Goal: Task Accomplishment & Management: Use online tool/utility

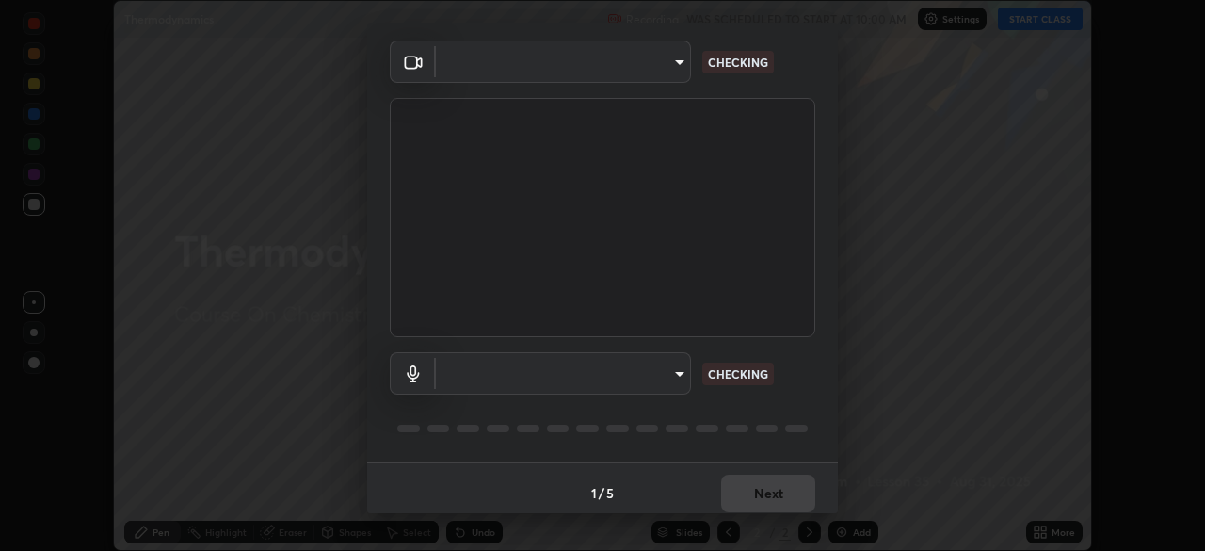
scroll to position [67, 0]
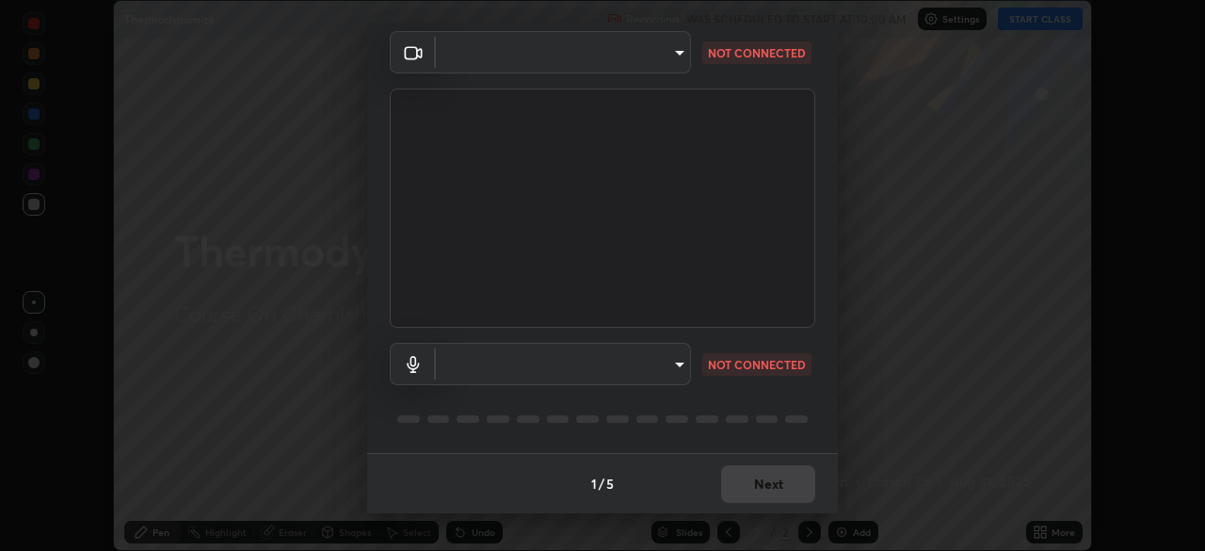
type input "bbfd6cf7026d504dd468edf870e60777175f15071da0e6f82e0d5b970fd68df4"
type input "default"
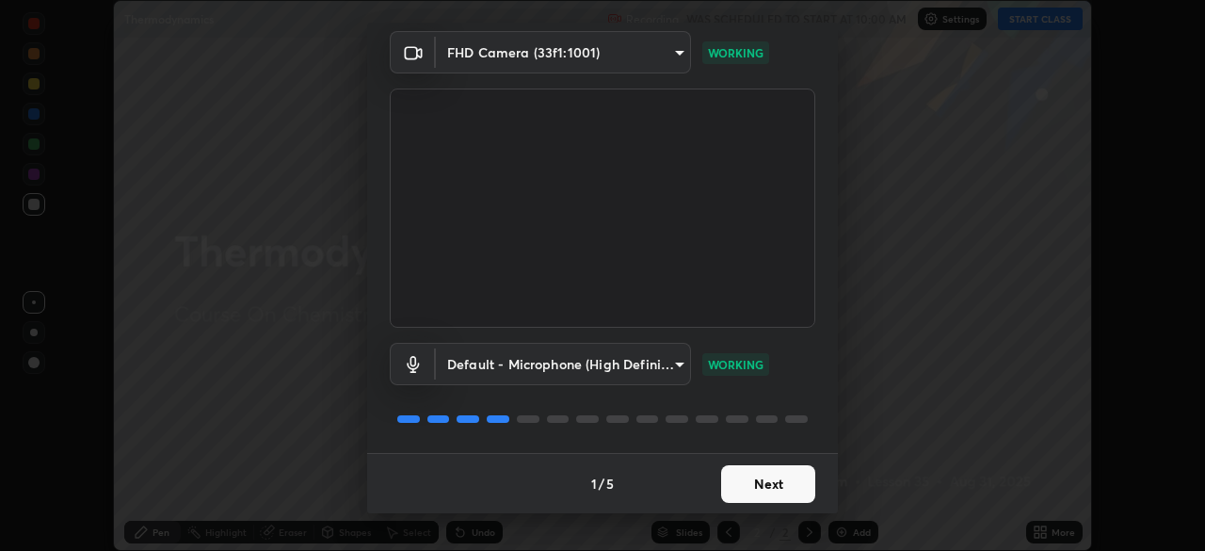
click at [787, 487] on button "Next" at bounding box center [768, 484] width 94 height 38
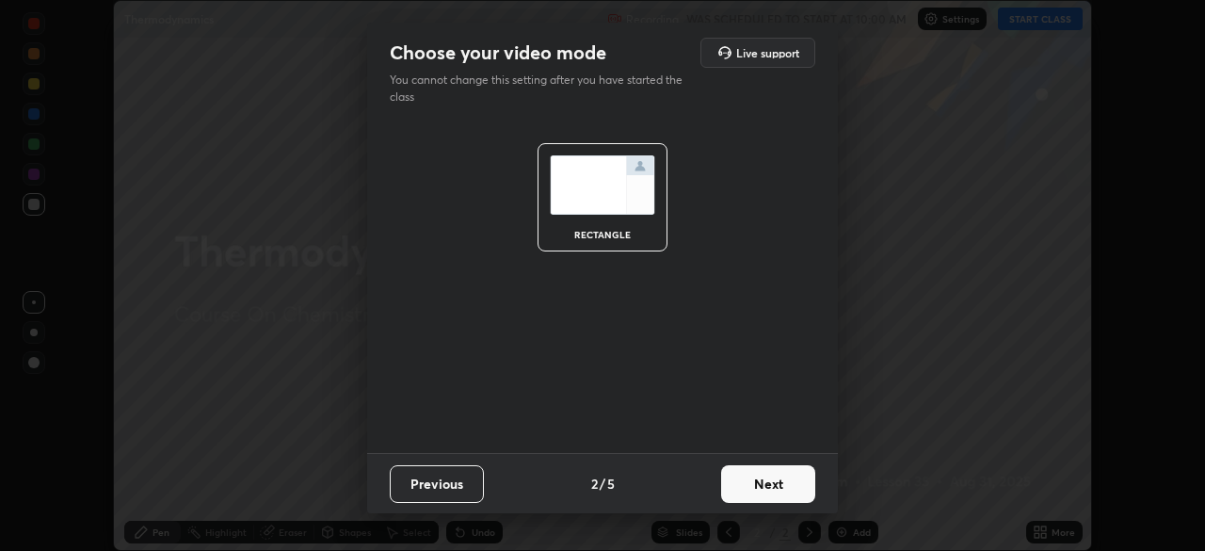
scroll to position [0, 0]
click at [793, 485] on button "Next" at bounding box center [768, 484] width 94 height 38
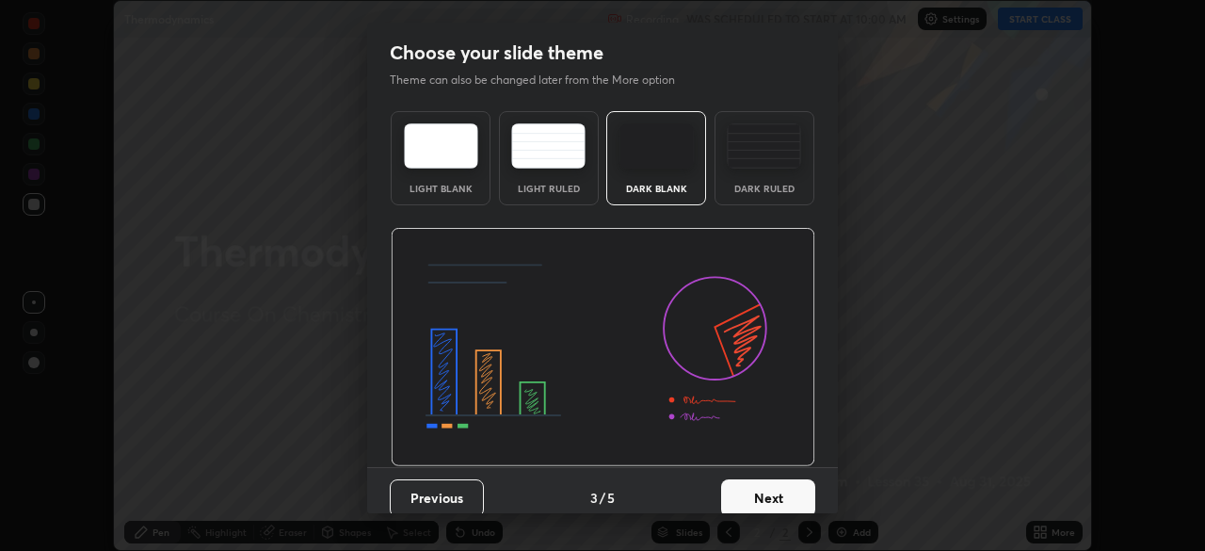
click at [800, 484] on button "Next" at bounding box center [768, 498] width 94 height 38
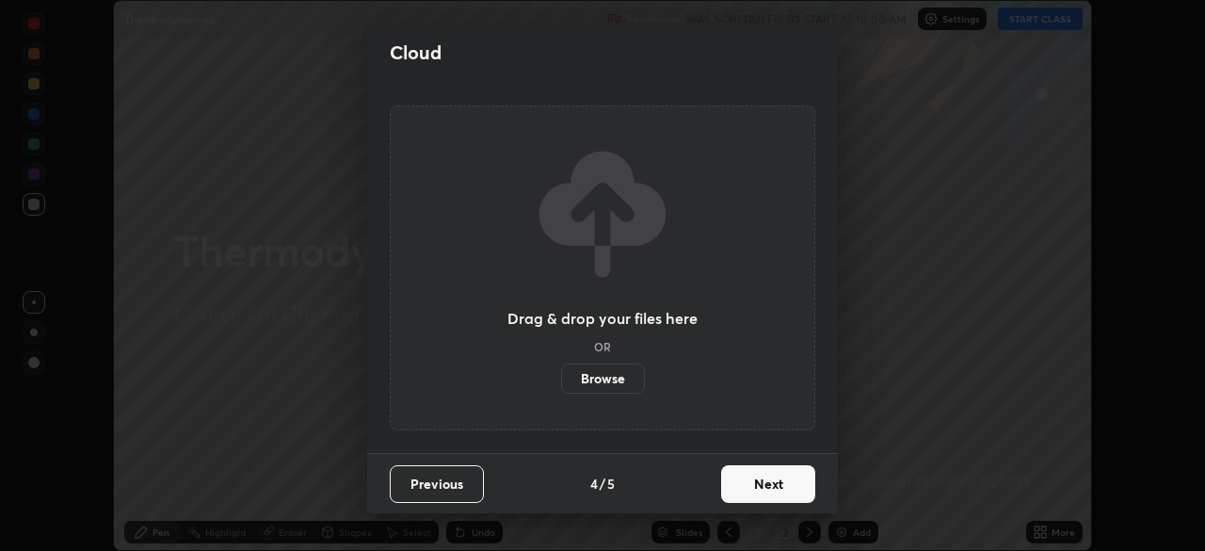
click at [804, 484] on button "Next" at bounding box center [768, 484] width 94 height 38
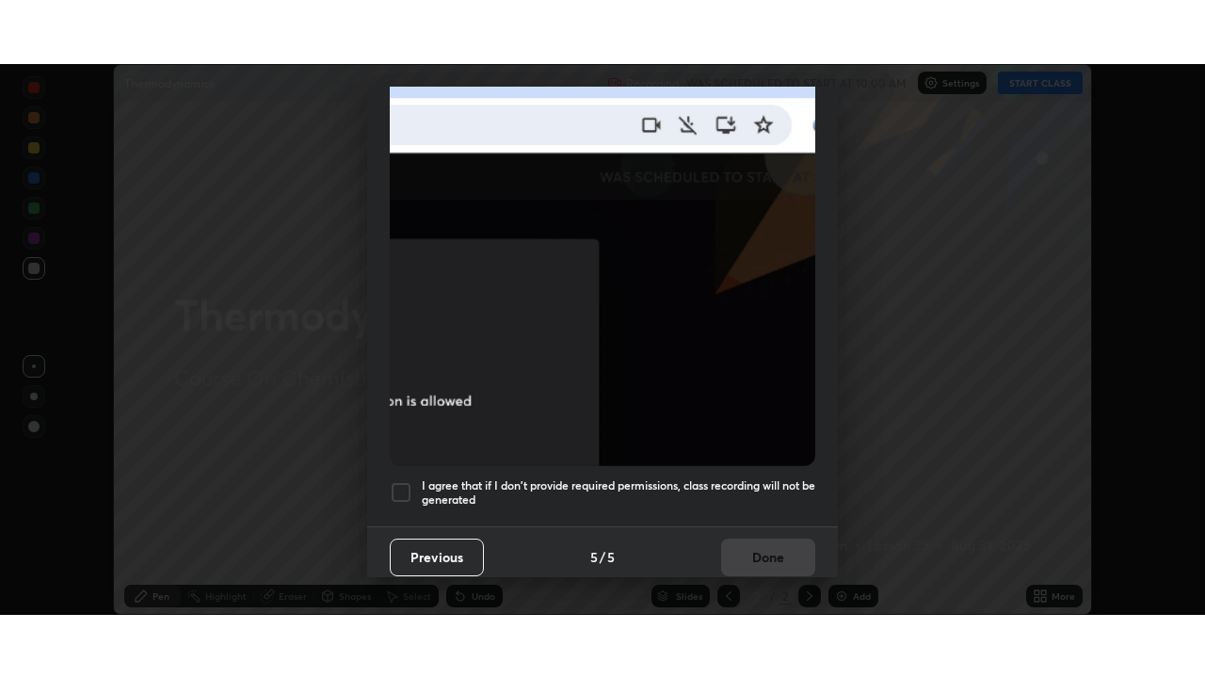
scroll to position [451, 0]
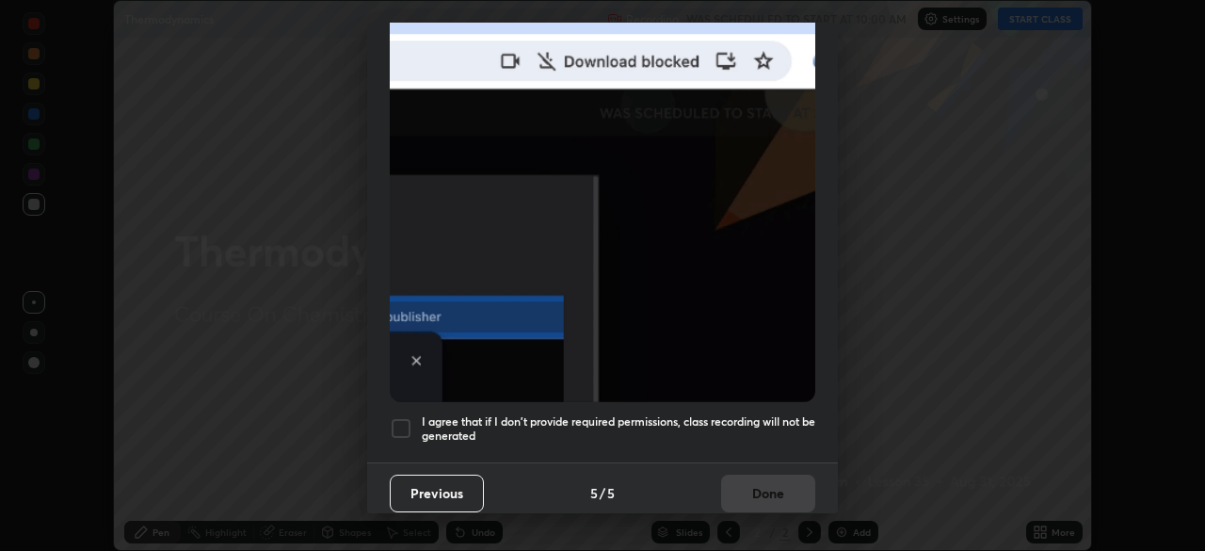
click at [735, 427] on h5 "I agree that if I don't provide required permissions, class recording will not …" at bounding box center [618, 428] width 393 height 29
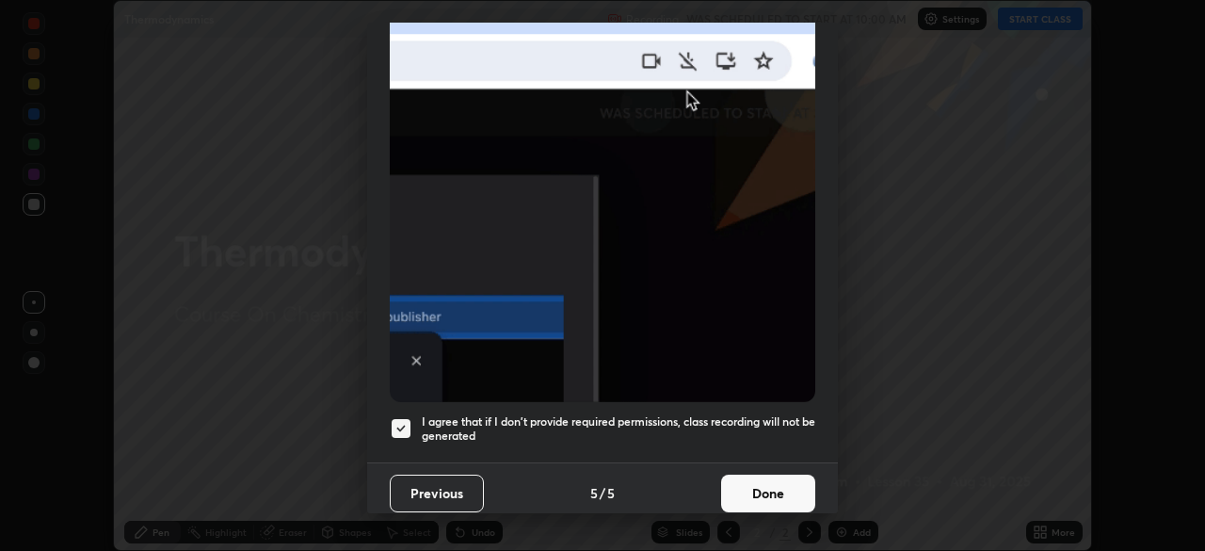
click at [776, 476] on button "Done" at bounding box center [768, 493] width 94 height 38
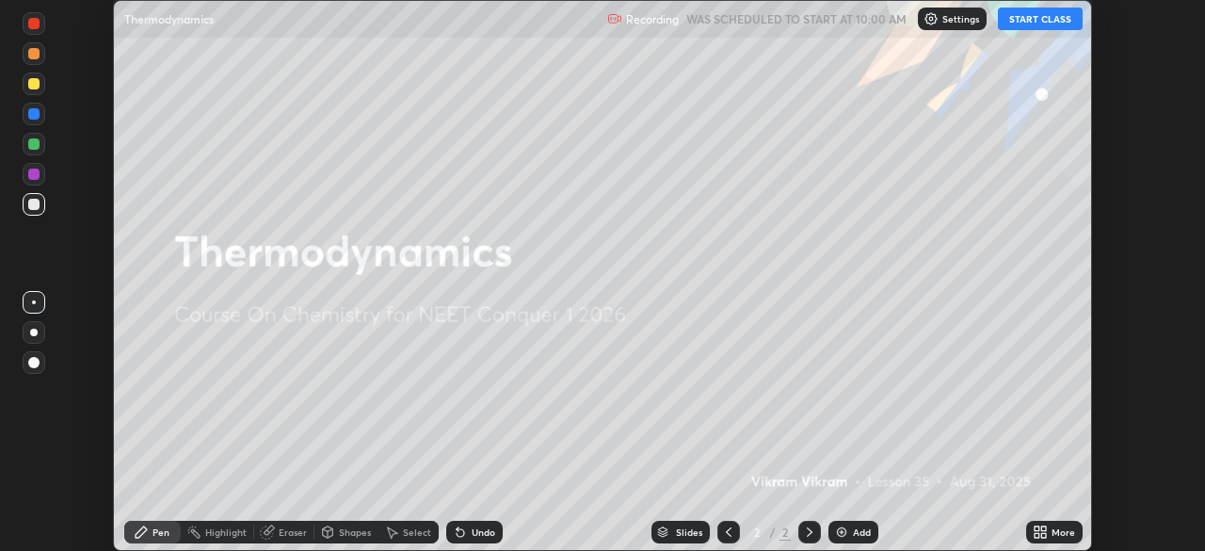
click at [1053, 528] on div "More" at bounding box center [1063, 531] width 24 height 9
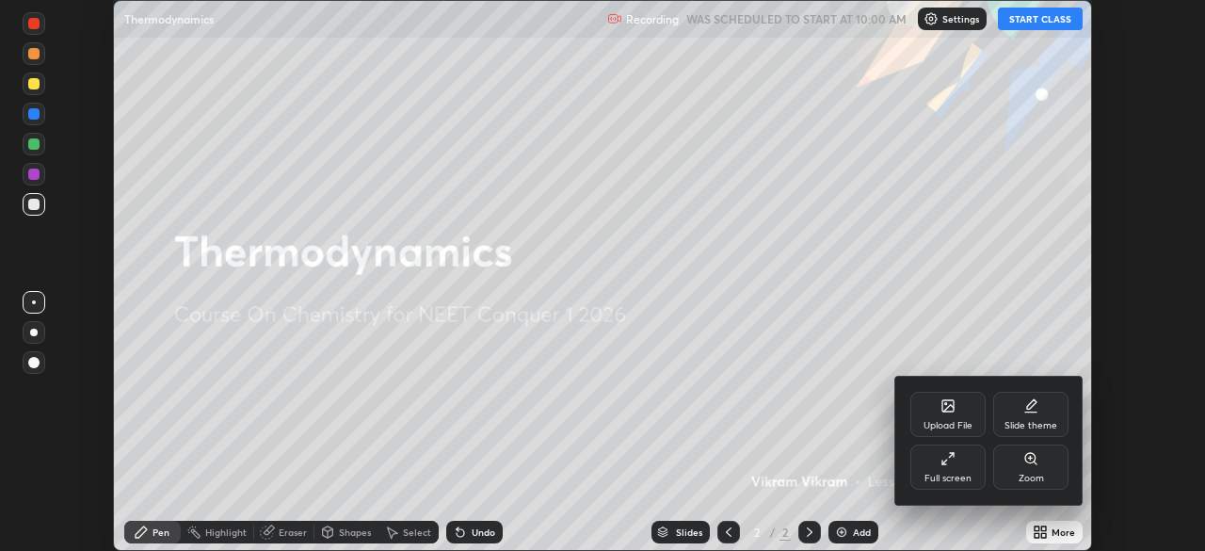
click at [949, 469] on div "Full screen" at bounding box center [947, 466] width 75 height 45
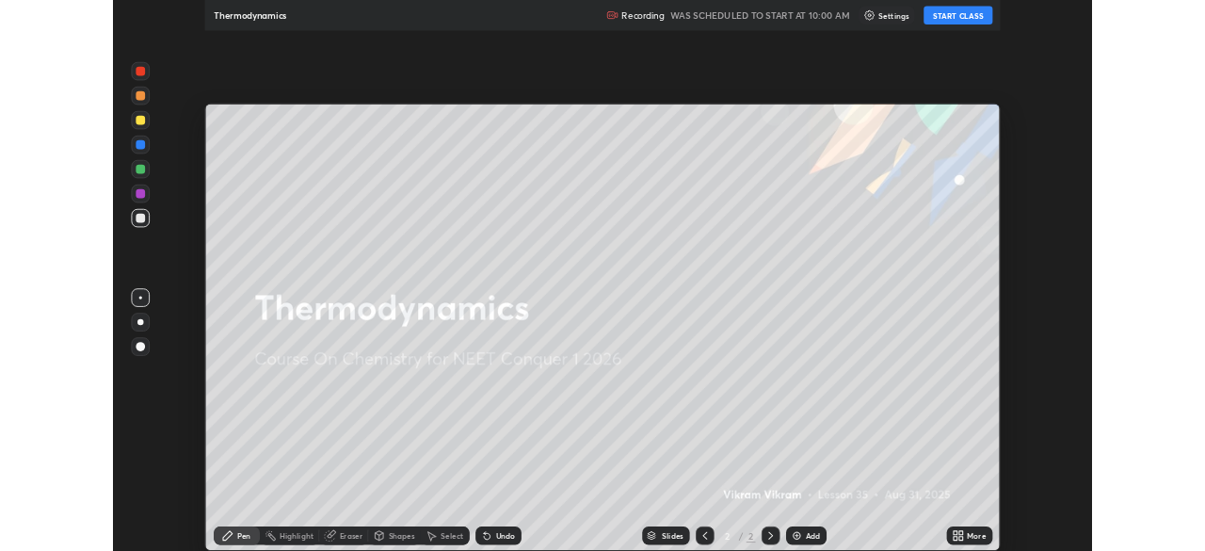
scroll to position [678, 1205]
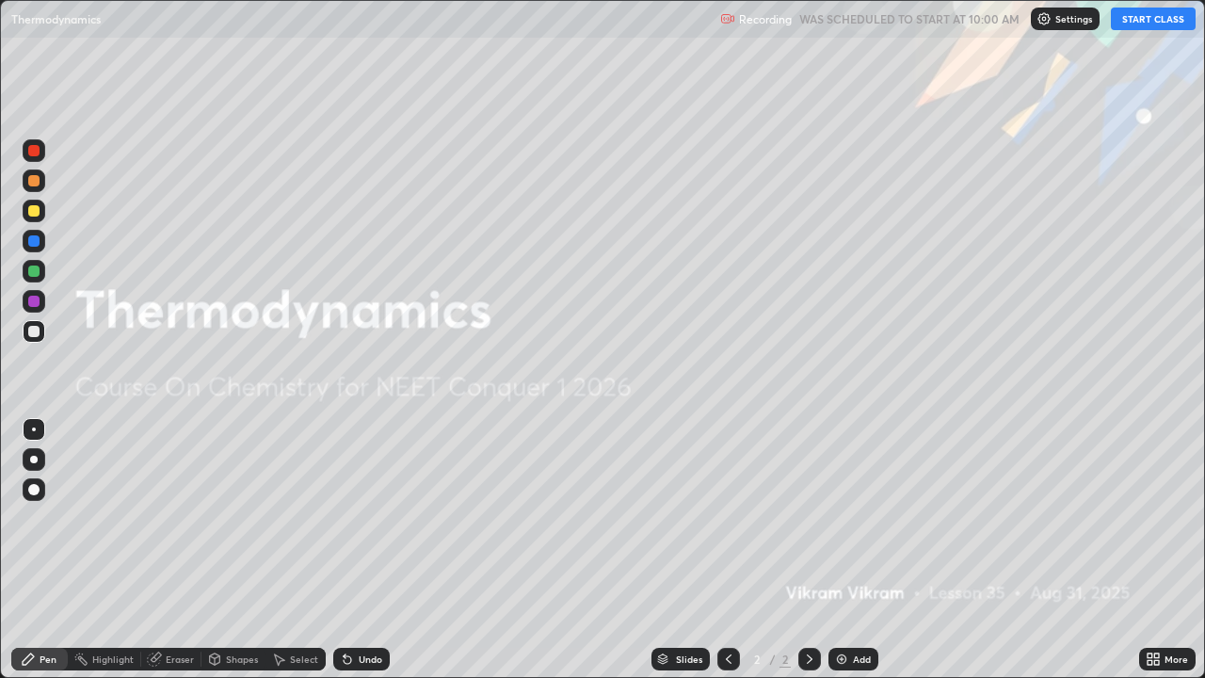
click at [1167, 550] on div "More" at bounding box center [1176, 658] width 24 height 9
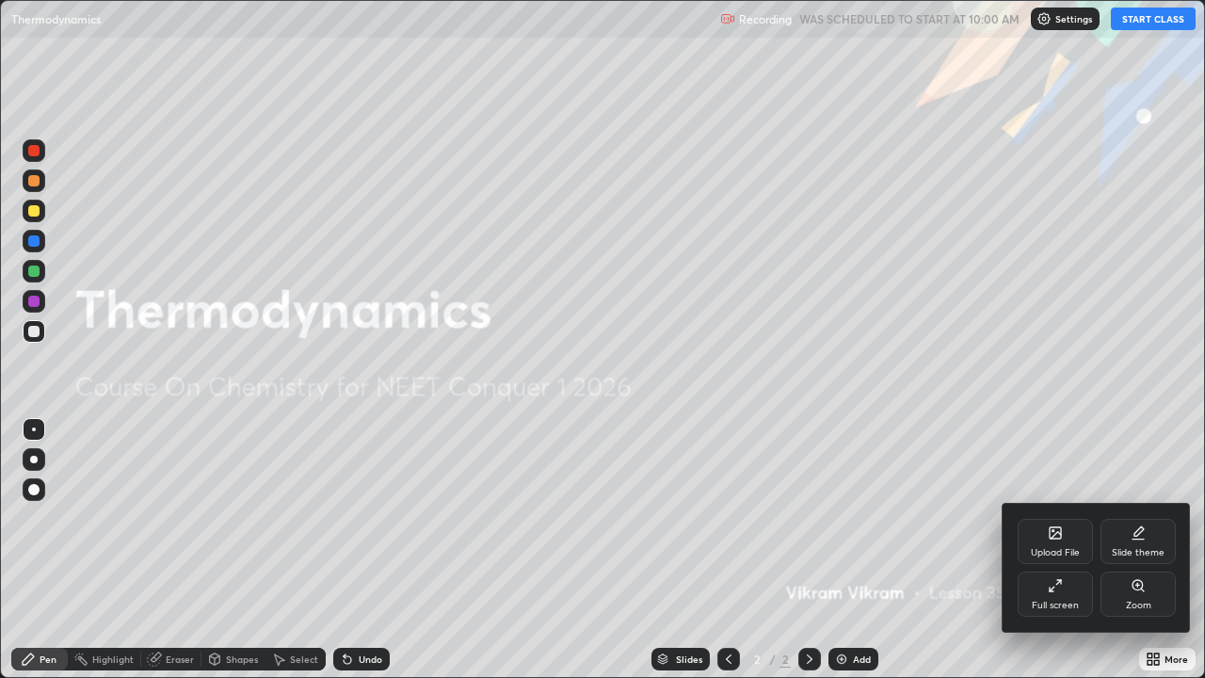
click at [1070, 550] on div "Full screen" at bounding box center [1054, 593] width 75 height 45
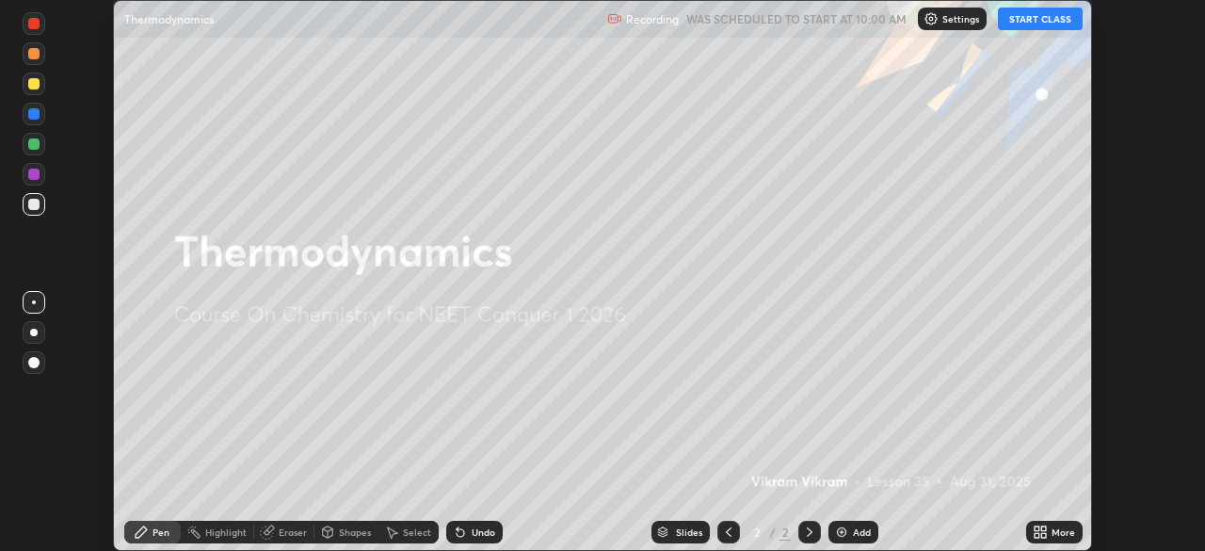
scroll to position [93568, 92914]
click at [860, 530] on div "Add" at bounding box center [862, 531] width 18 height 9
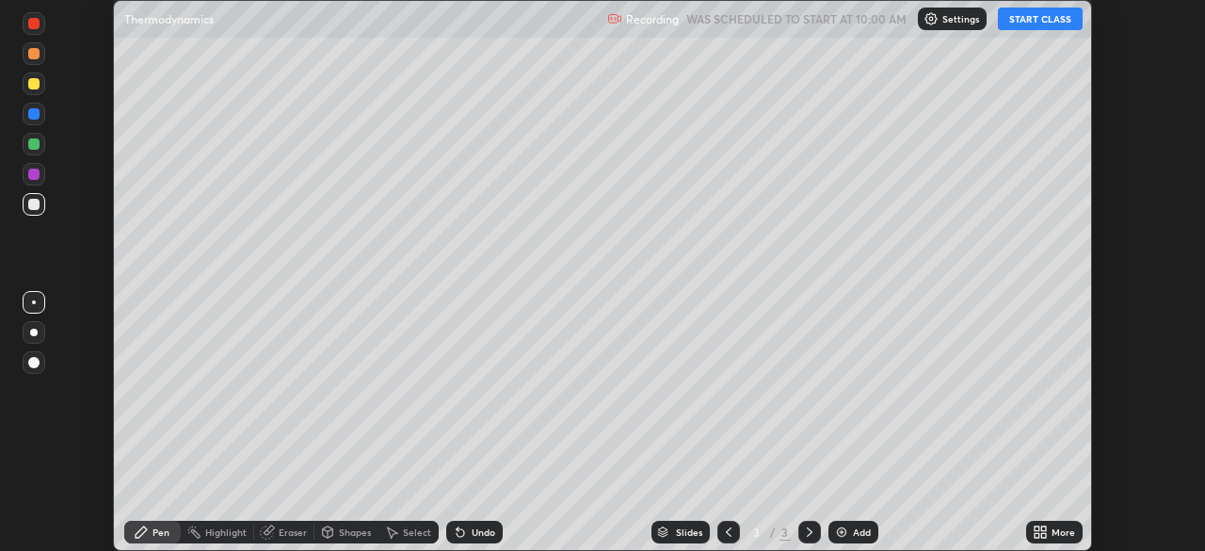
click at [1012, 24] on button "START CLASS" at bounding box center [1040, 19] width 85 height 23
click at [462, 530] on icon at bounding box center [460, 531] width 15 height 15
click at [462, 539] on div "Undo" at bounding box center [474, 531] width 56 height 23
click at [464, 539] on div "Undo" at bounding box center [474, 531] width 56 height 23
click at [459, 531] on icon at bounding box center [460, 533] width 8 height 8
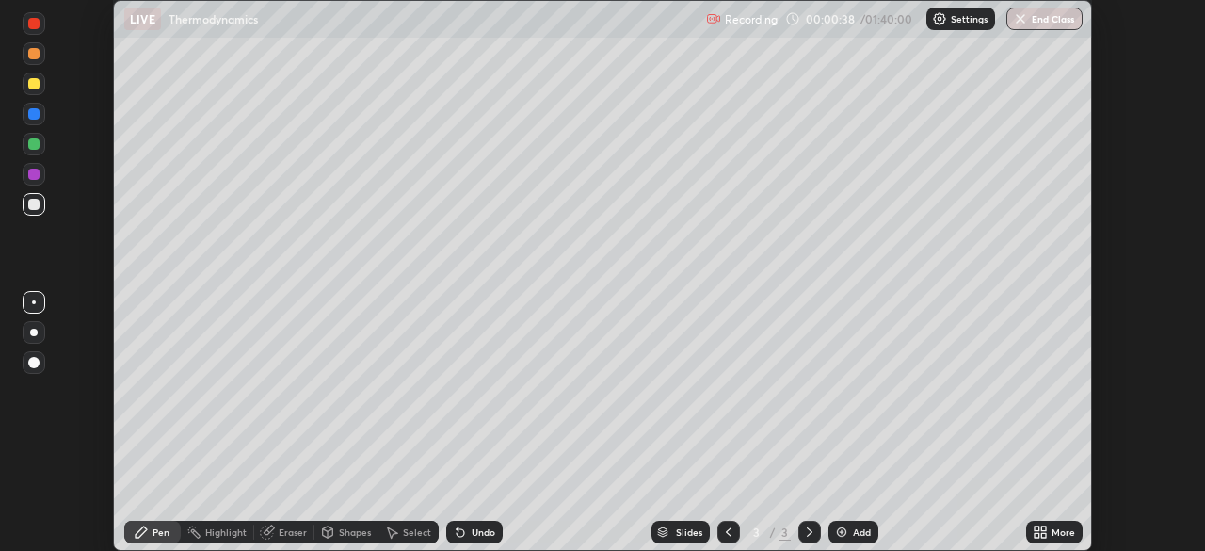
click at [35, 146] on div at bounding box center [33, 143] width 11 height 11
click at [471, 538] on div "Undo" at bounding box center [474, 531] width 56 height 23
click at [479, 539] on div "Undo" at bounding box center [474, 531] width 56 height 23
click at [482, 538] on div "Undo" at bounding box center [474, 531] width 56 height 23
click at [478, 541] on div "Undo" at bounding box center [474, 531] width 56 height 23
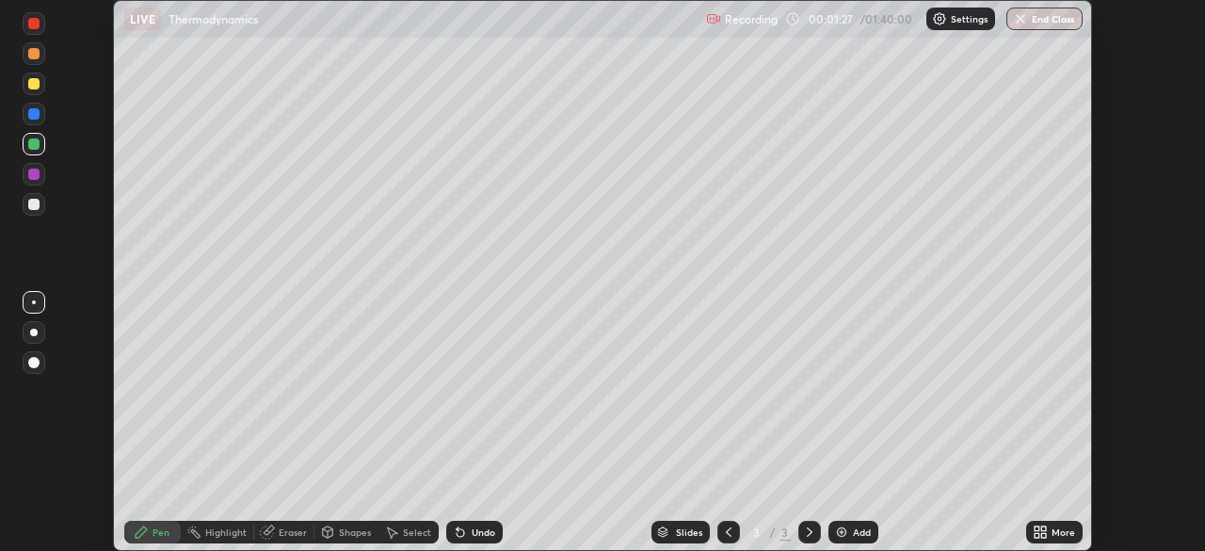
click at [457, 533] on icon at bounding box center [460, 533] width 8 height 8
click at [31, 205] on div at bounding box center [33, 204] width 11 height 11
click at [457, 534] on icon at bounding box center [460, 533] width 8 height 8
click at [485, 527] on div "Undo" at bounding box center [484, 531] width 24 height 9
click at [837, 532] on img at bounding box center [841, 531] width 15 height 15
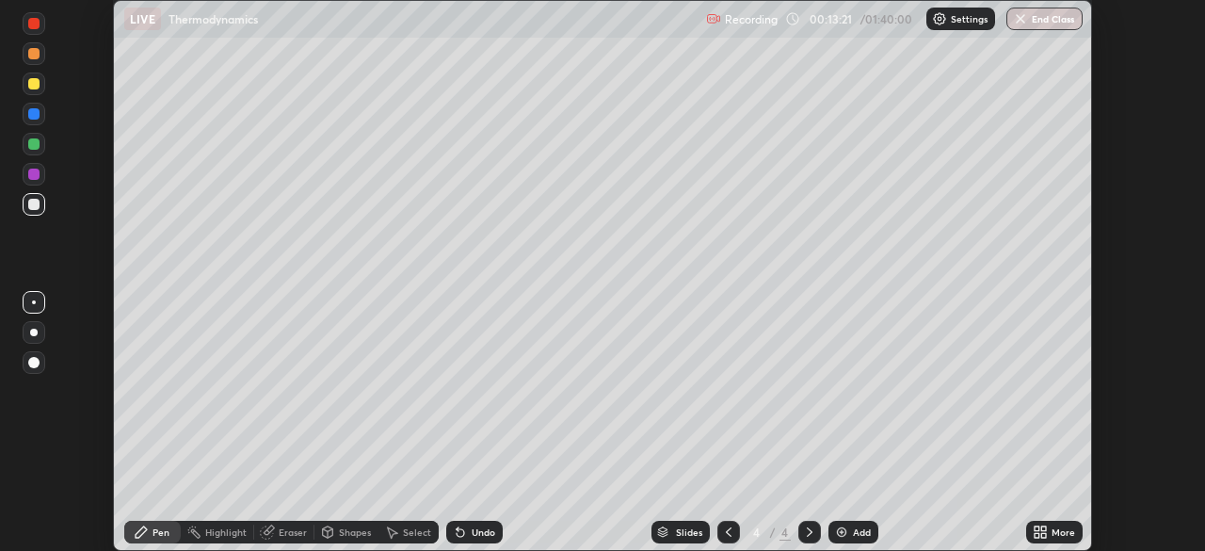
click at [35, 144] on div at bounding box center [33, 143] width 11 height 11
click at [41, 209] on div at bounding box center [34, 204] width 23 height 23
click at [458, 534] on icon at bounding box center [460, 533] width 8 height 8
click at [462, 533] on icon at bounding box center [460, 531] width 15 height 15
click at [456, 528] on icon at bounding box center [457, 528] width 2 height 2
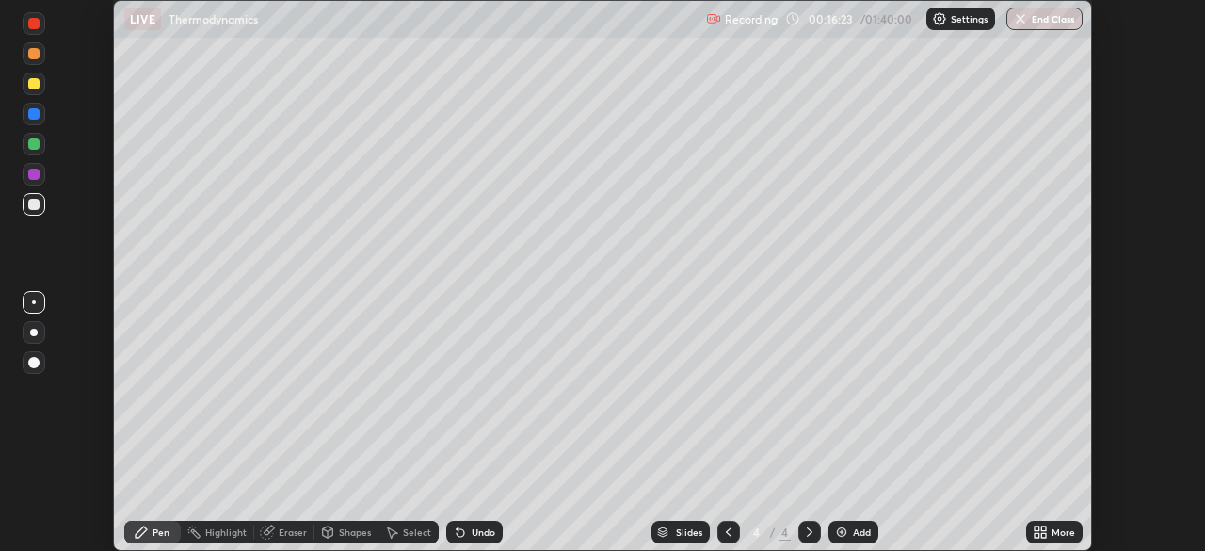
click at [453, 542] on div "Undo" at bounding box center [474, 531] width 56 height 23
click at [32, 148] on div at bounding box center [33, 143] width 11 height 11
click at [472, 531] on div "Undo" at bounding box center [484, 531] width 24 height 9
click at [457, 533] on icon at bounding box center [460, 533] width 8 height 8
click at [464, 537] on icon at bounding box center [460, 531] width 15 height 15
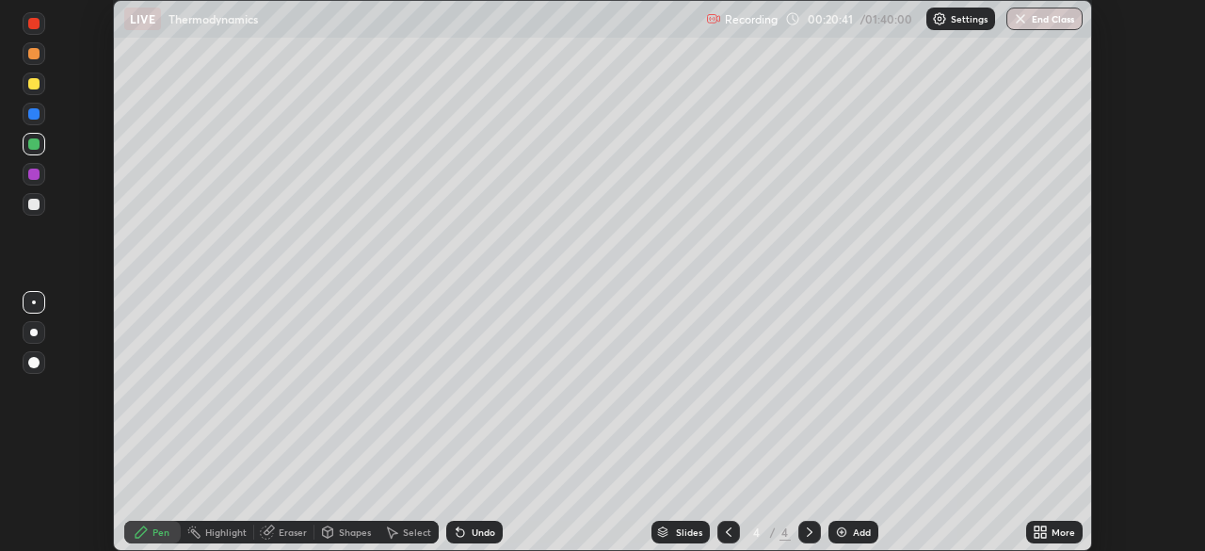
click at [456, 528] on icon at bounding box center [457, 528] width 2 height 2
click at [835, 534] on img at bounding box center [841, 531] width 15 height 15
click at [34, 85] on div at bounding box center [33, 83] width 11 height 11
click at [23, 124] on div at bounding box center [34, 114] width 23 height 30
click at [36, 154] on div at bounding box center [34, 144] width 23 height 23
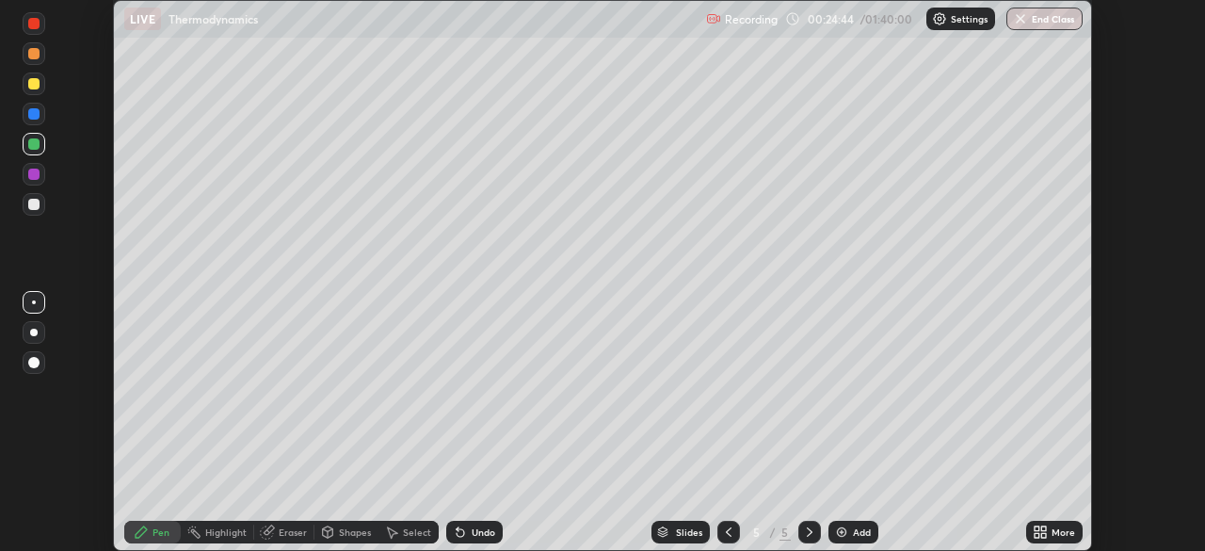
click at [44, 88] on div at bounding box center [34, 83] width 23 height 23
click at [839, 524] on img at bounding box center [841, 531] width 15 height 15
click at [35, 54] on div at bounding box center [33, 53] width 11 height 11
click at [35, 174] on div at bounding box center [33, 173] width 11 height 11
click at [39, 147] on div at bounding box center [33, 143] width 11 height 11
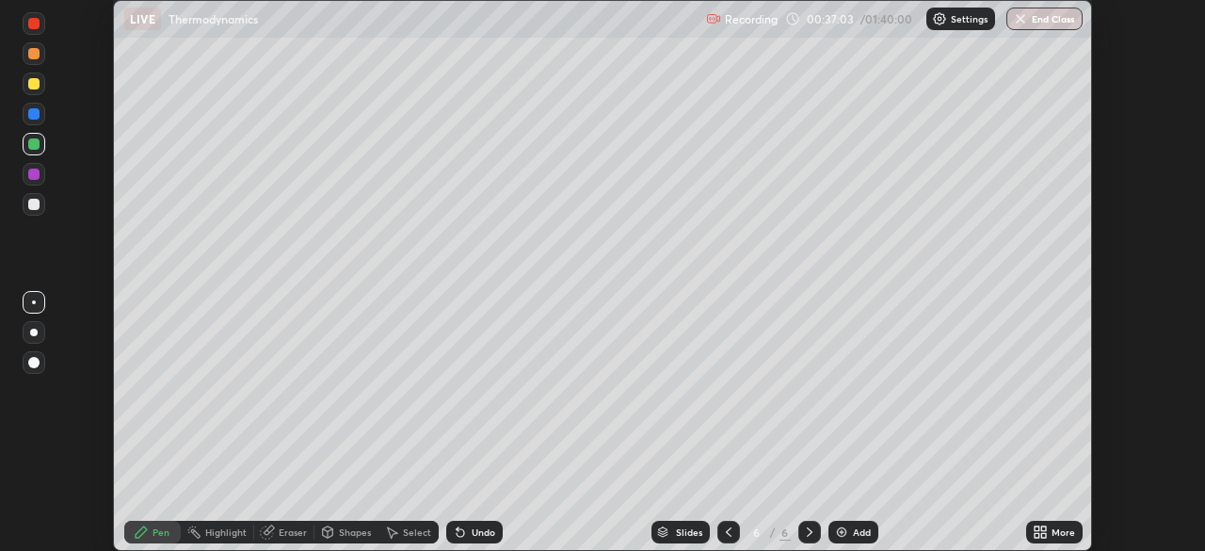
click at [34, 205] on div at bounding box center [33, 204] width 11 height 11
click at [473, 536] on div "Undo" at bounding box center [484, 531] width 24 height 9
click at [463, 533] on icon at bounding box center [460, 531] width 15 height 15
click at [460, 532] on icon at bounding box center [460, 533] width 8 height 8
click at [459, 533] on icon at bounding box center [460, 533] width 8 height 8
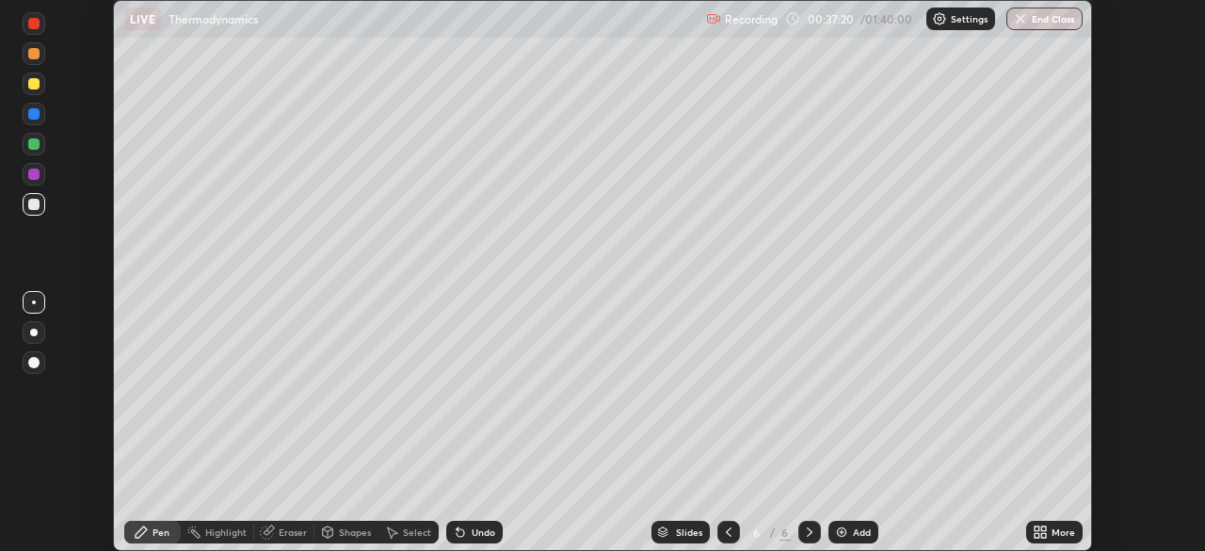
click at [458, 533] on icon at bounding box center [460, 533] width 8 height 8
click at [831, 531] on div "Add" at bounding box center [853, 531] width 50 height 23
click at [459, 540] on div "Undo" at bounding box center [474, 531] width 56 height 23
click at [486, 532] on div "Undo" at bounding box center [484, 531] width 24 height 9
click at [842, 533] on img at bounding box center [841, 531] width 15 height 15
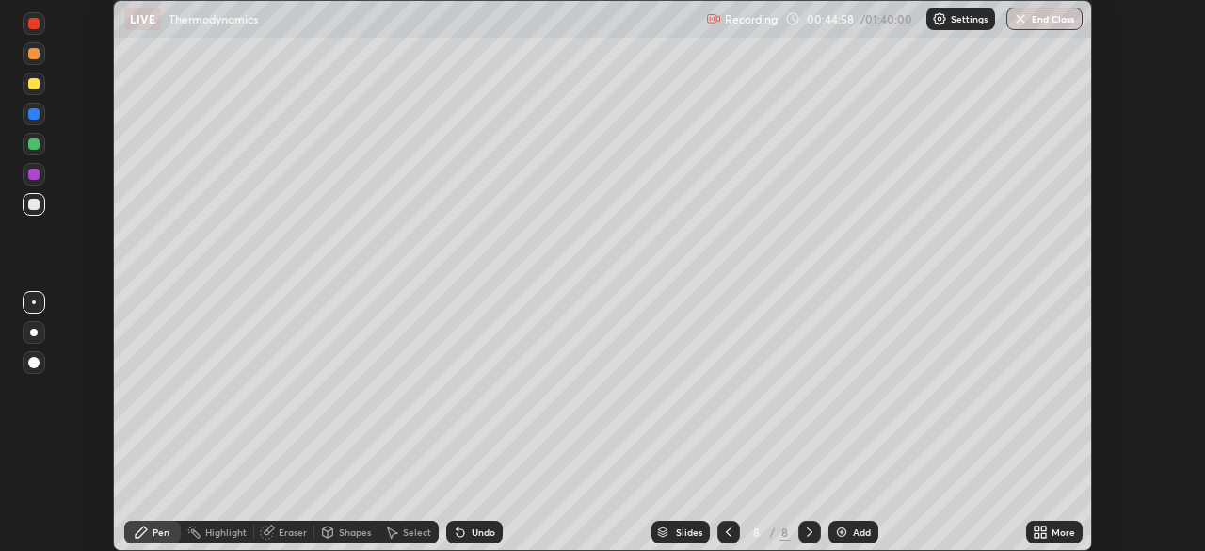
click at [717, 541] on div at bounding box center [728, 532] width 23 height 38
click at [704, 536] on div "Slides" at bounding box center [680, 531] width 58 height 23
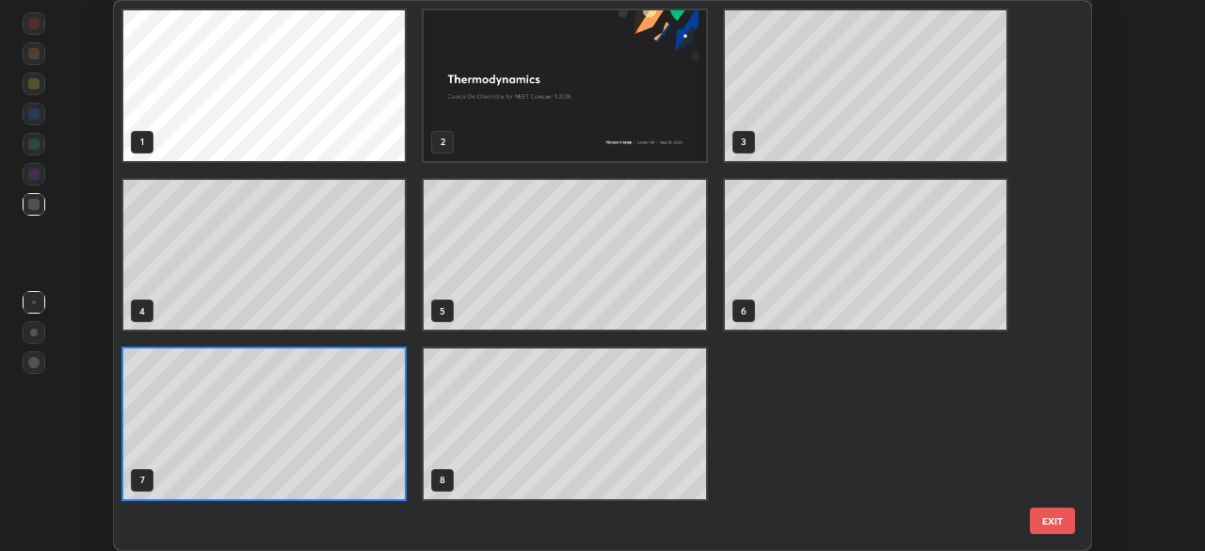
scroll to position [543, 968]
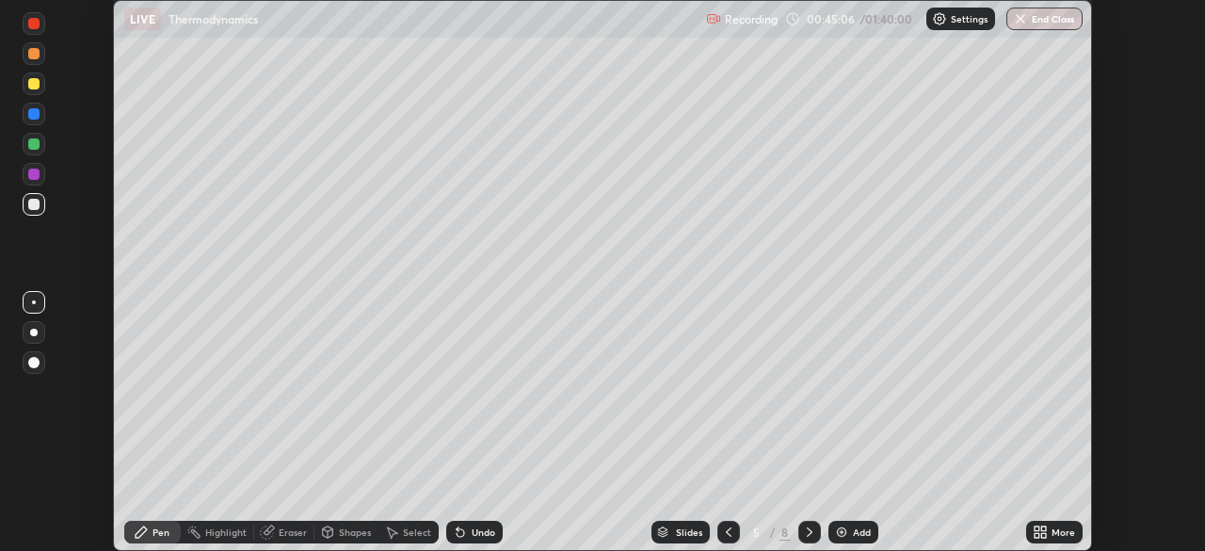
click at [799, 536] on div at bounding box center [809, 531] width 23 height 23
click at [798, 546] on div at bounding box center [809, 532] width 23 height 38
click at [802, 536] on icon at bounding box center [809, 531] width 15 height 15
click at [33, 143] on div at bounding box center [33, 143] width 11 height 11
click at [27, 90] on div at bounding box center [34, 83] width 23 height 23
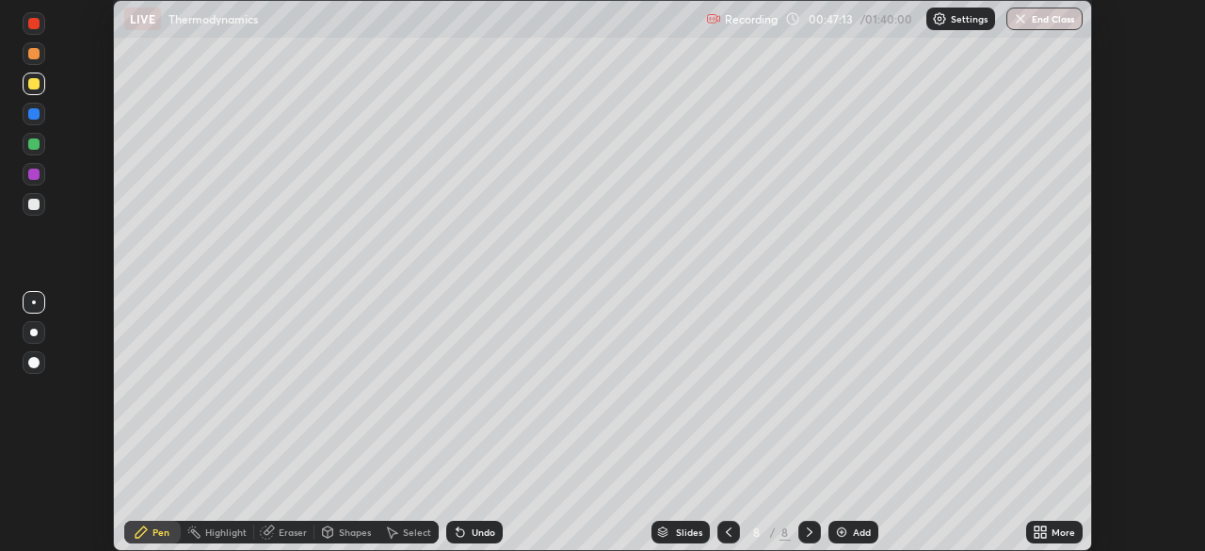
click at [490, 533] on div "Undo" at bounding box center [484, 531] width 24 height 9
click at [42, 204] on div at bounding box center [34, 204] width 23 height 23
click at [829, 531] on div "Add" at bounding box center [853, 531] width 50 height 23
click at [26, 84] on div at bounding box center [34, 83] width 23 height 23
click at [463, 527] on icon at bounding box center [460, 531] width 15 height 15
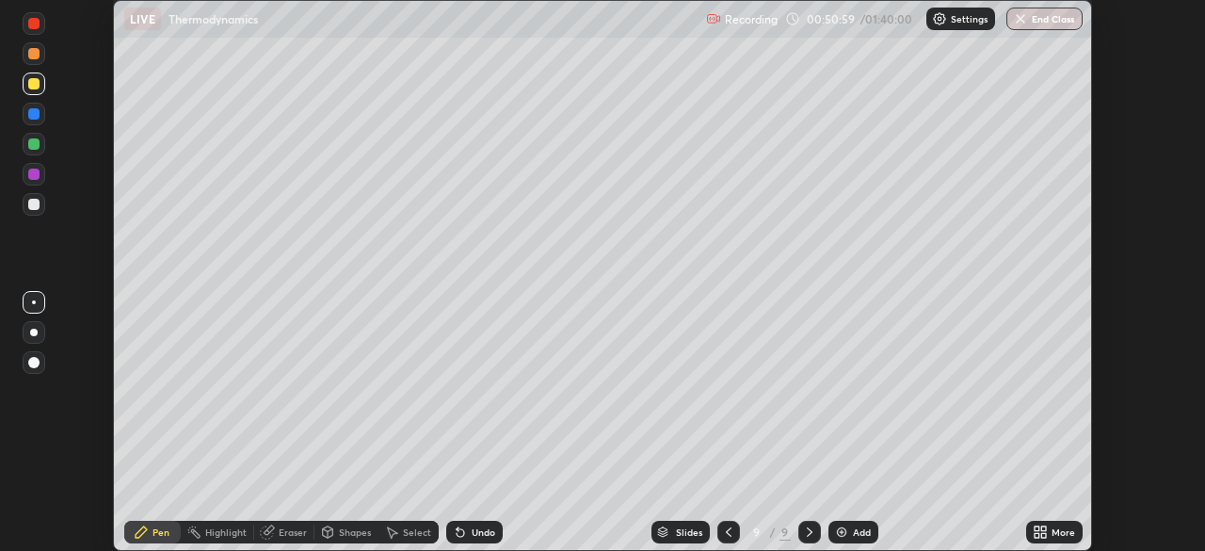
click at [33, 117] on div at bounding box center [33, 113] width 11 height 11
click at [479, 530] on div "Undo" at bounding box center [484, 531] width 24 height 9
click at [477, 524] on div "Undo" at bounding box center [474, 531] width 56 height 23
click at [479, 529] on div "Undo" at bounding box center [484, 531] width 24 height 9
click at [841, 534] on img at bounding box center [841, 531] width 15 height 15
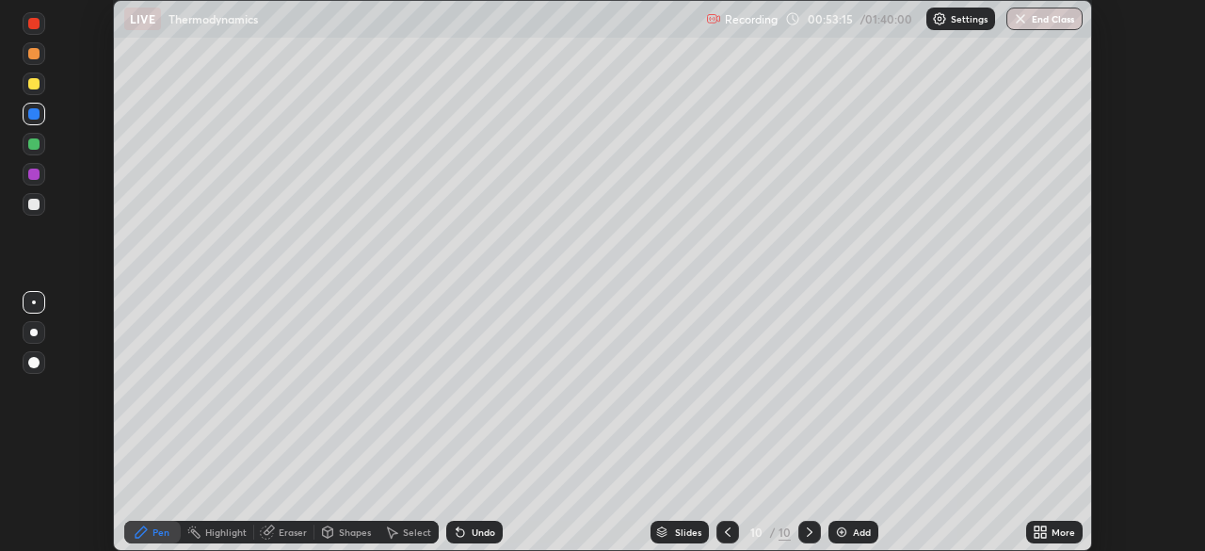
click at [29, 208] on div at bounding box center [33, 204] width 11 height 11
click at [456, 529] on icon at bounding box center [460, 533] width 8 height 8
click at [462, 532] on icon at bounding box center [460, 531] width 15 height 15
click at [282, 536] on div "Eraser" at bounding box center [293, 531] width 28 height 9
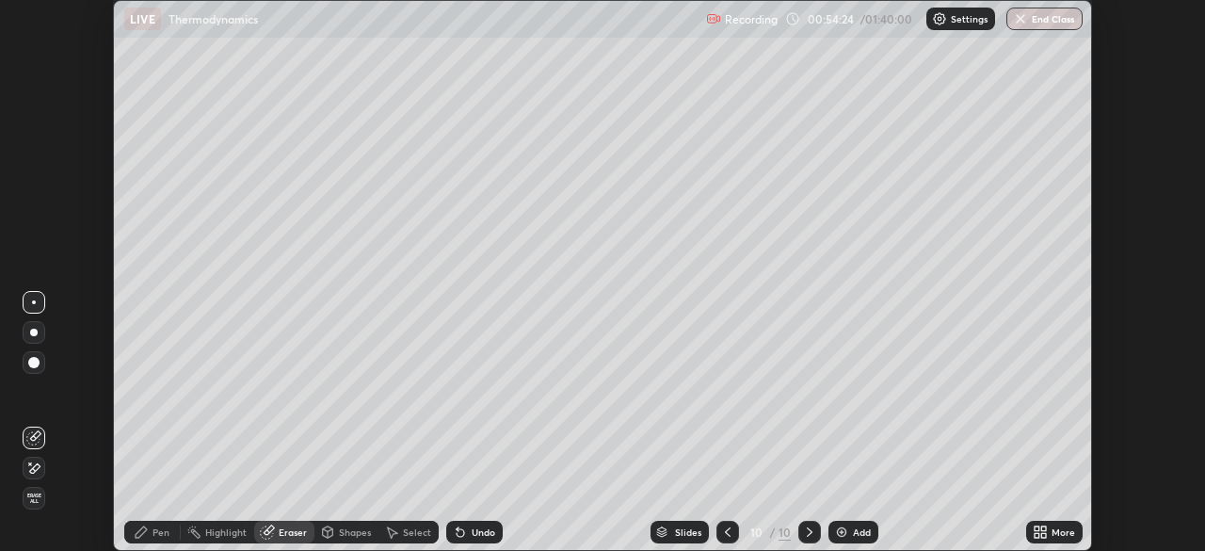
click at [149, 533] on icon at bounding box center [141, 531] width 15 height 15
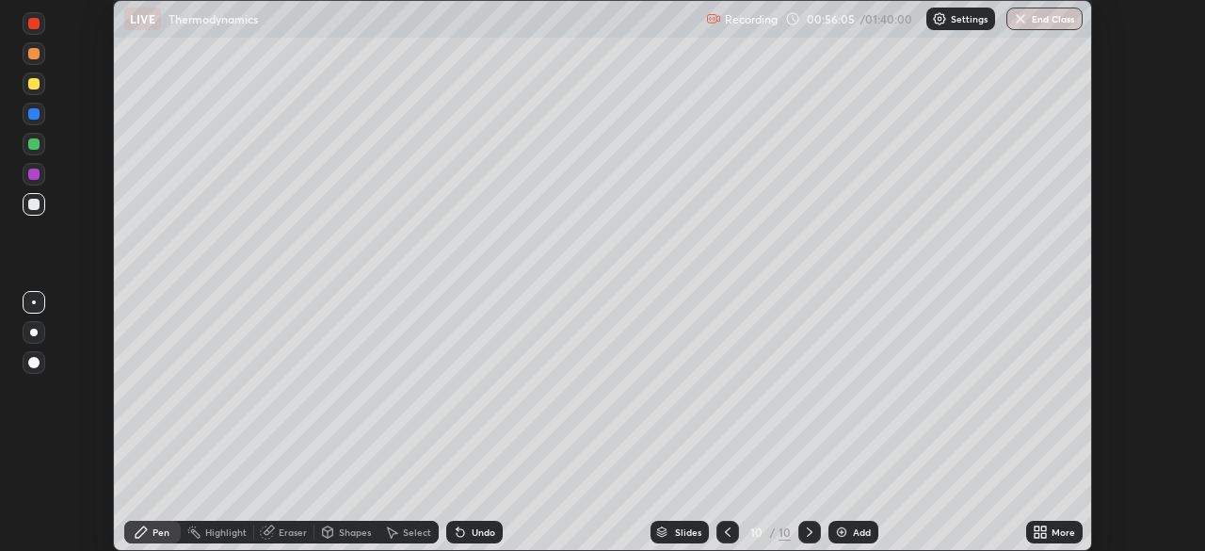
click at [296, 535] on div "Eraser" at bounding box center [293, 531] width 28 height 9
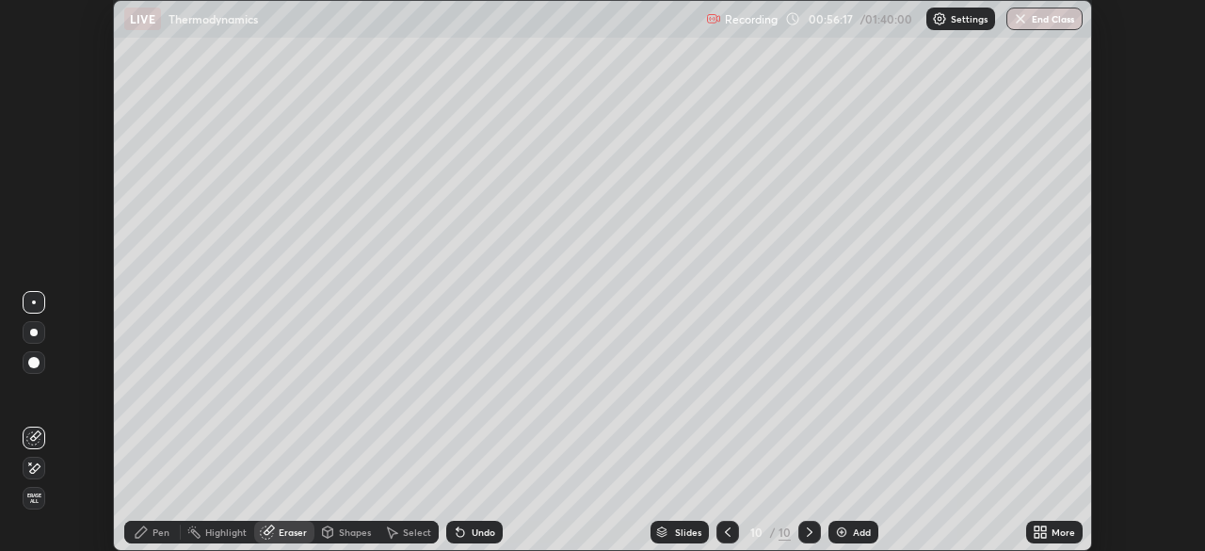
click at [41, 467] on div at bounding box center [34, 467] width 23 height 23
click at [154, 533] on div "Pen" at bounding box center [160, 531] width 17 height 9
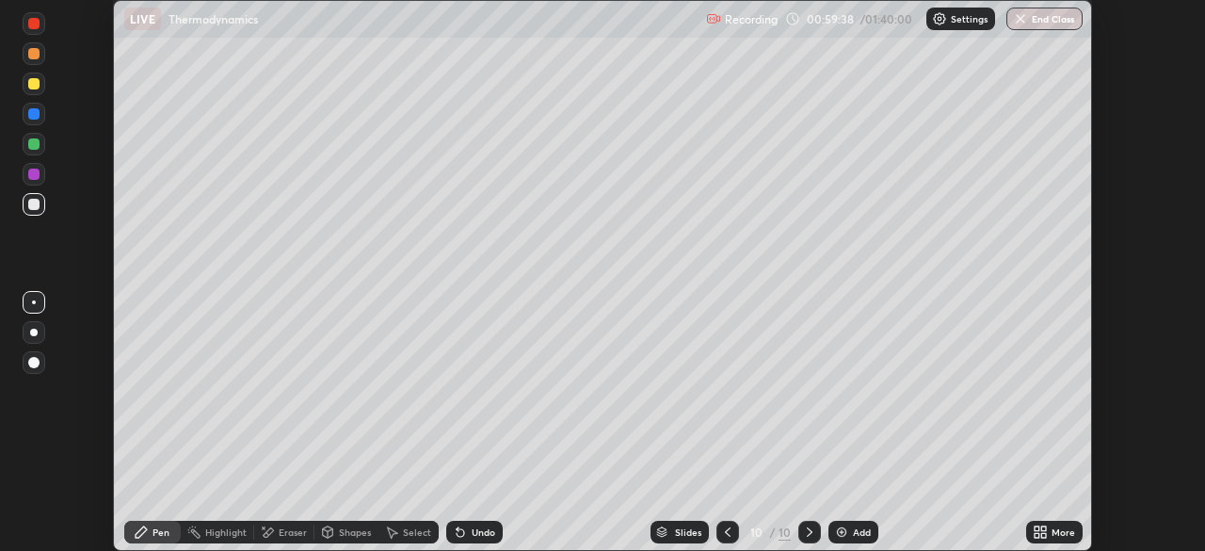
click at [467, 534] on div "Undo" at bounding box center [474, 531] width 56 height 23
click at [468, 535] on div "Undo" at bounding box center [474, 531] width 56 height 23
click at [849, 523] on div "Add" at bounding box center [853, 531] width 50 height 23
click at [40, 145] on div at bounding box center [34, 144] width 23 height 23
click at [38, 88] on div at bounding box center [34, 83] width 23 height 23
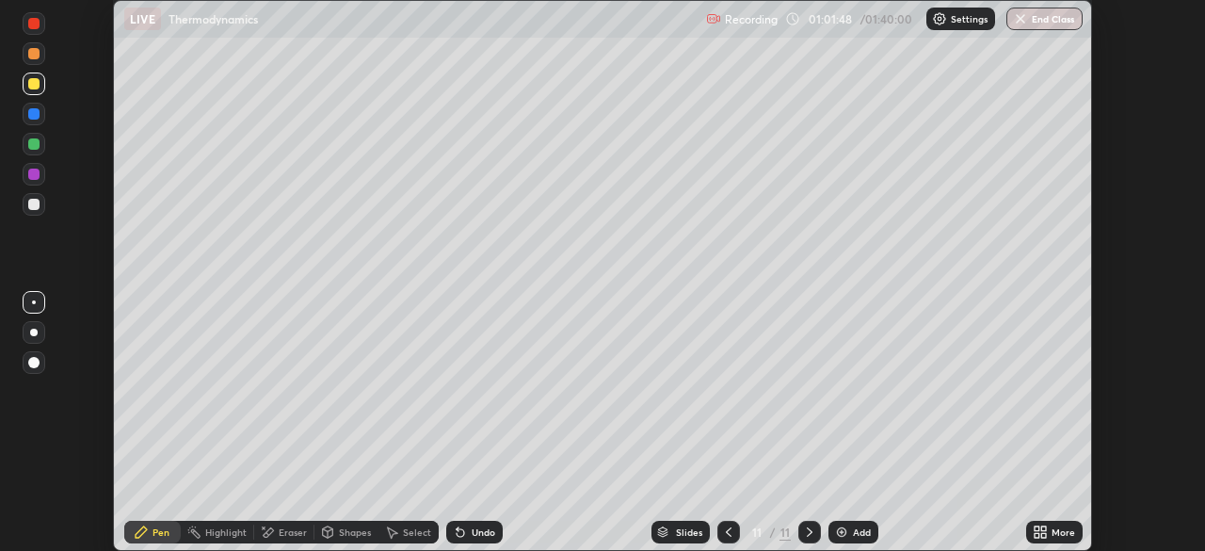
click at [34, 204] on div at bounding box center [33, 204] width 11 height 11
click at [279, 525] on div "Eraser" at bounding box center [284, 531] width 60 height 23
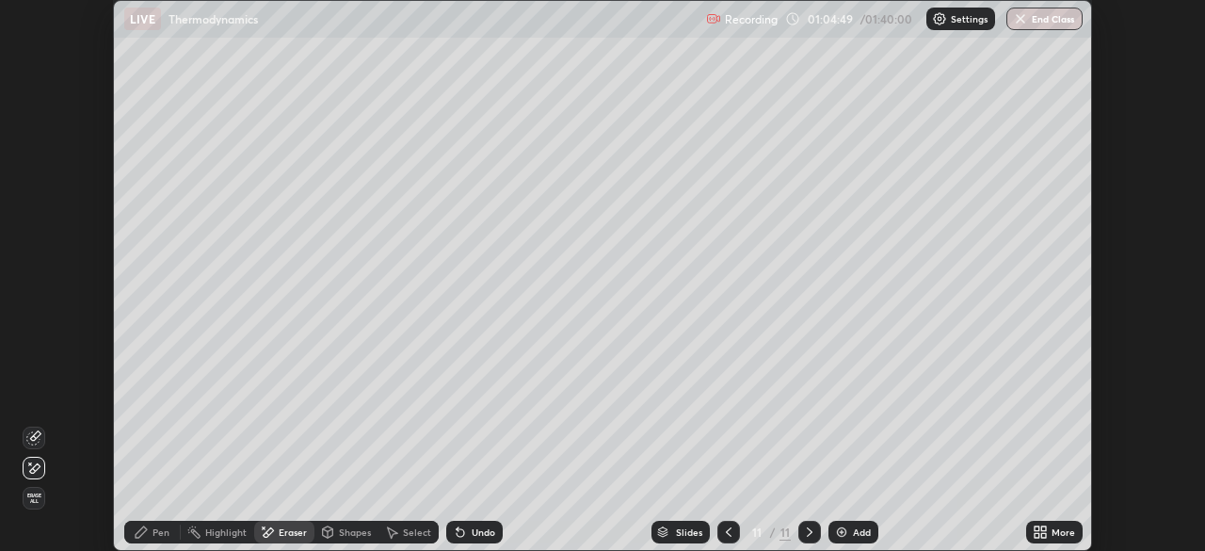
click at [144, 531] on icon at bounding box center [141, 531] width 11 height 11
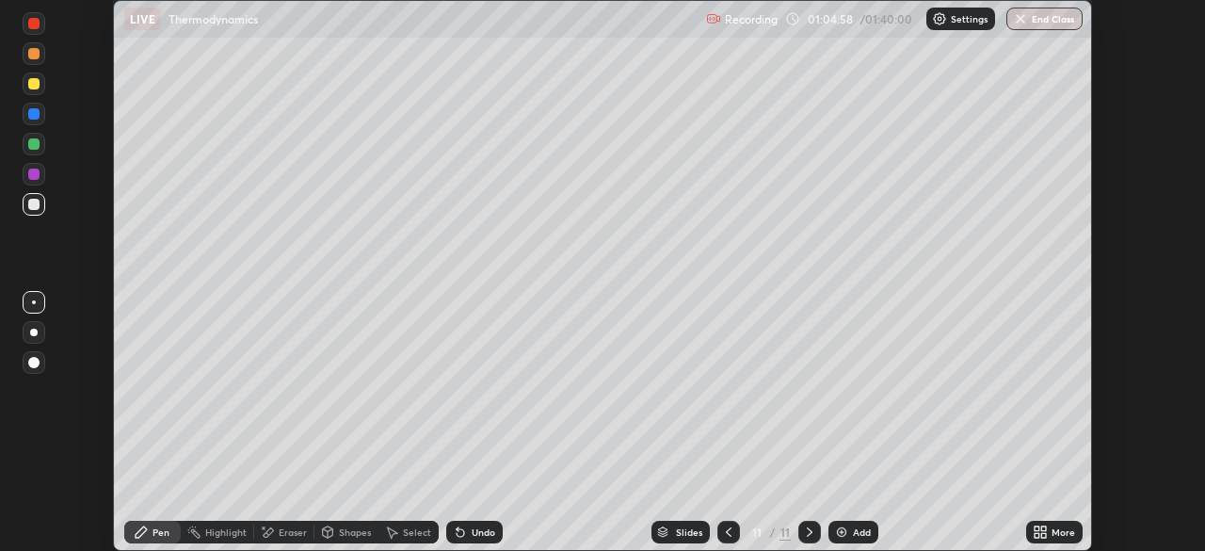
click at [472, 531] on div "Undo" at bounding box center [484, 531] width 24 height 9
click at [472, 529] on div "Undo" at bounding box center [484, 531] width 24 height 9
click at [38, 176] on div at bounding box center [33, 173] width 11 height 11
click at [34, 201] on div at bounding box center [33, 204] width 11 height 11
click at [32, 144] on div at bounding box center [33, 143] width 11 height 11
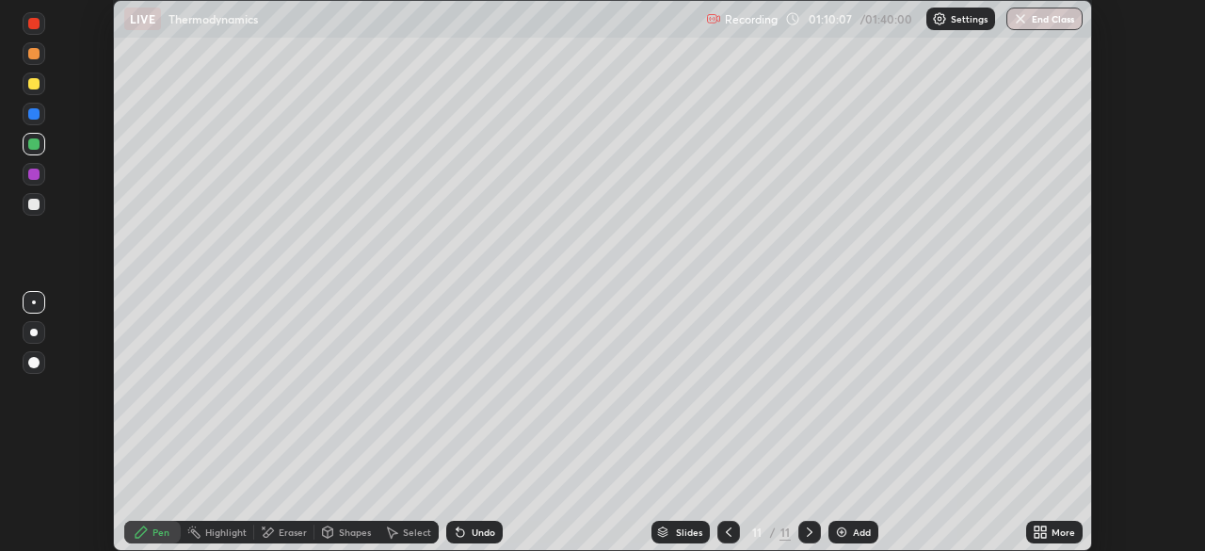
click at [834, 535] on img at bounding box center [841, 531] width 15 height 15
click at [34, 115] on div at bounding box center [33, 113] width 11 height 11
click at [31, 85] on div at bounding box center [33, 83] width 11 height 11
click at [466, 536] on div "Undo" at bounding box center [474, 531] width 56 height 23
click at [461, 532] on icon at bounding box center [460, 533] width 8 height 8
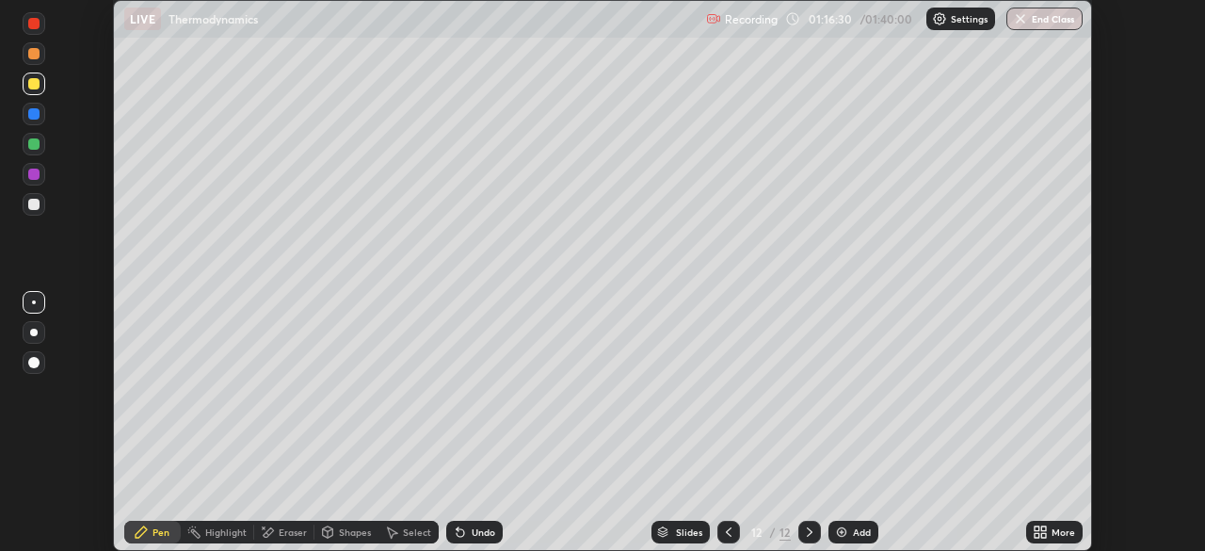
click at [855, 533] on div "Add" at bounding box center [862, 531] width 18 height 9
click at [483, 536] on div "Undo" at bounding box center [484, 531] width 24 height 9
click at [472, 534] on div "Undo" at bounding box center [484, 531] width 24 height 9
click at [33, 200] on div at bounding box center [33, 204] width 11 height 11
click at [853, 532] on div "Add" at bounding box center [862, 531] width 18 height 9
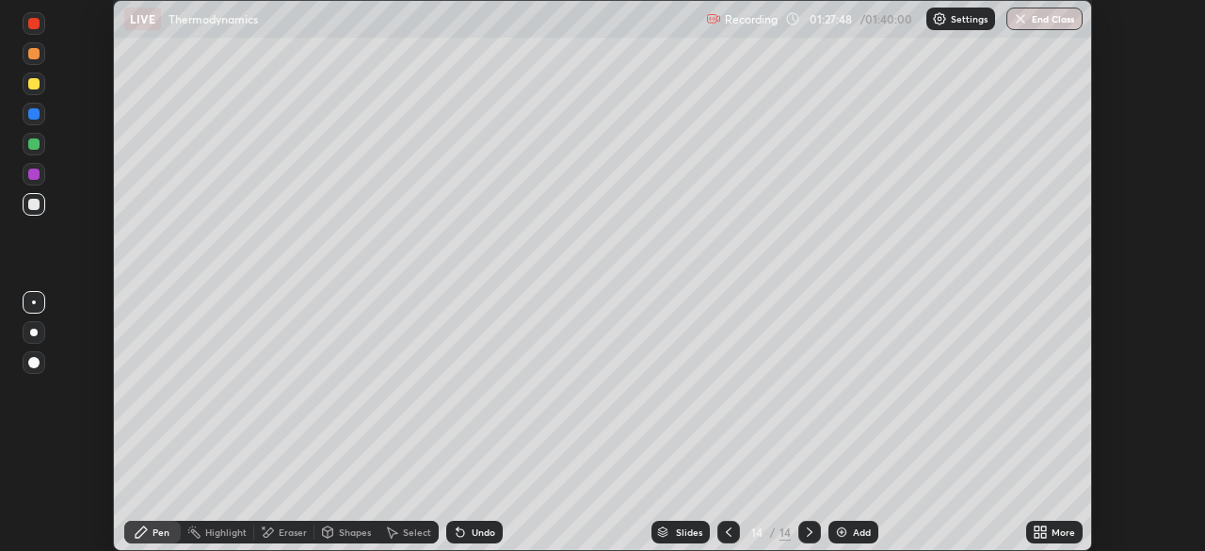
click at [472, 532] on div "Undo" at bounding box center [484, 531] width 24 height 9
click at [472, 533] on div "Undo" at bounding box center [484, 531] width 24 height 9
click at [464, 536] on icon at bounding box center [460, 531] width 15 height 15
click at [484, 532] on div "Undo" at bounding box center [484, 531] width 24 height 9
click at [481, 532] on div "Undo" at bounding box center [484, 531] width 24 height 9
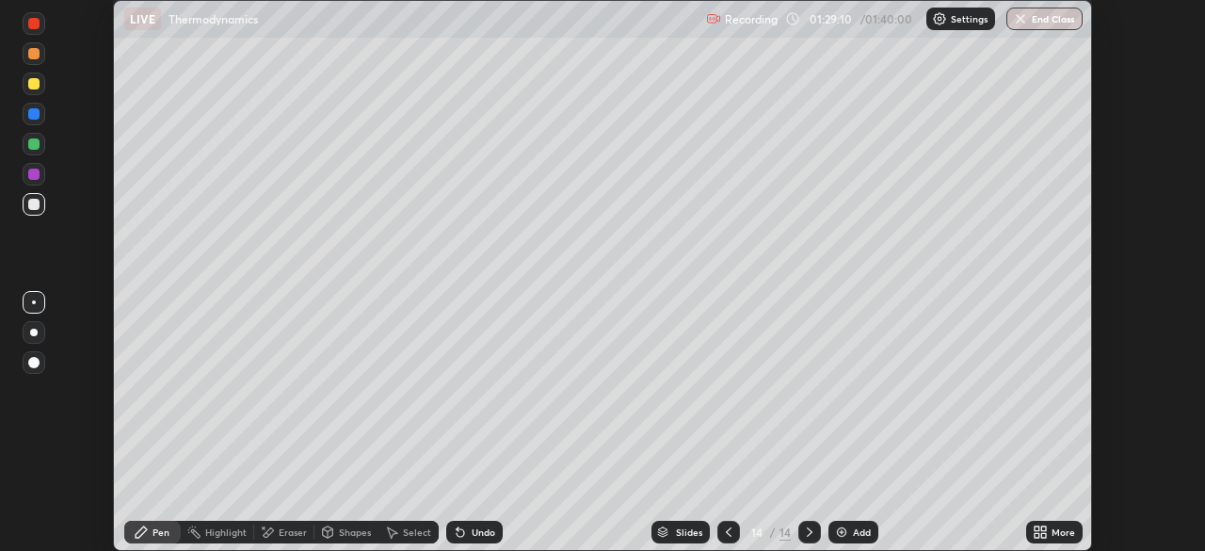
click at [836, 533] on img at bounding box center [841, 531] width 15 height 15
click at [488, 534] on div "Undo" at bounding box center [484, 531] width 24 height 9
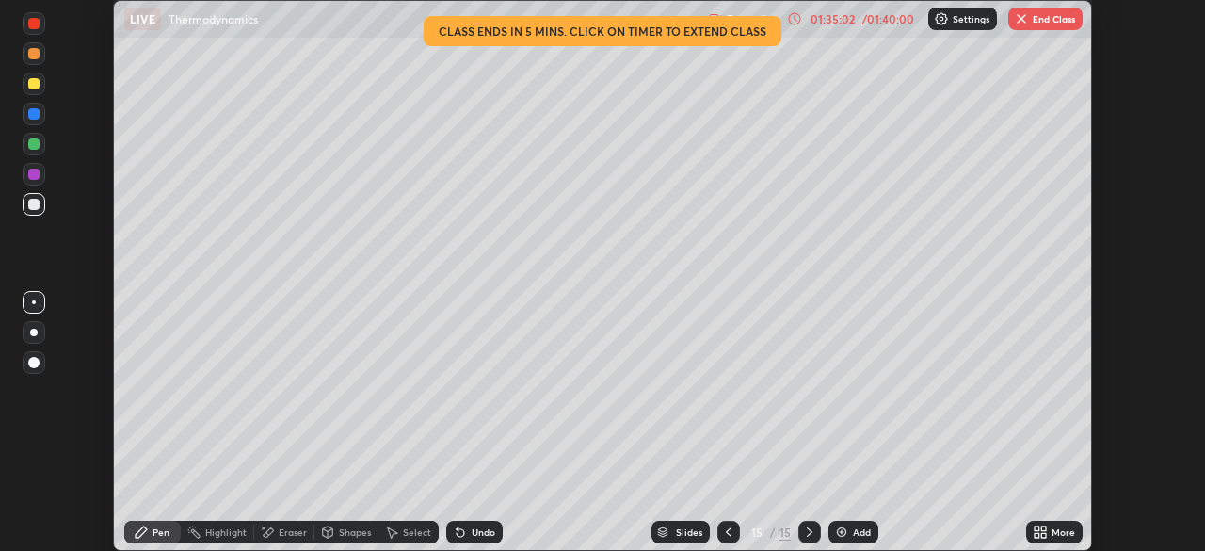
click at [1034, 17] on button "End Class" at bounding box center [1045, 19] width 74 height 23
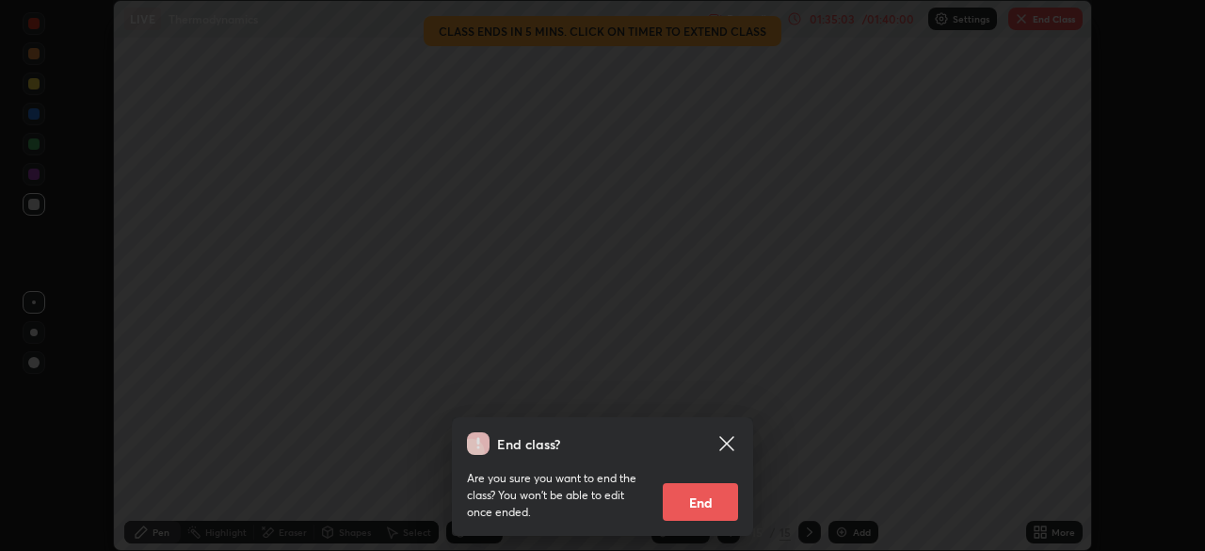
click at [700, 502] on button "End" at bounding box center [700, 502] width 75 height 38
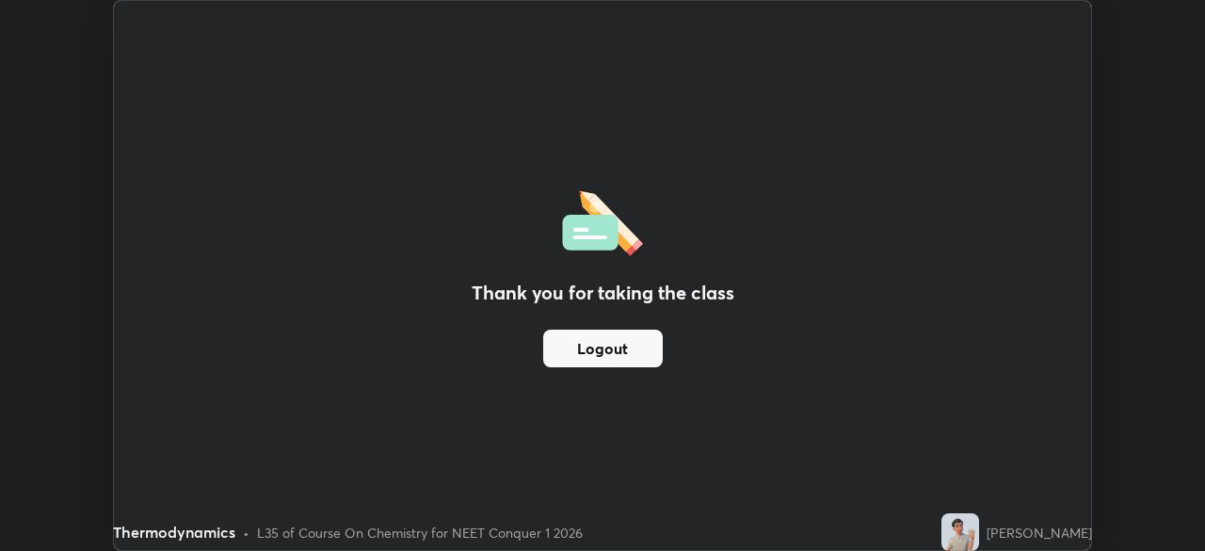
click at [652, 350] on button "Logout" at bounding box center [603, 348] width 120 height 38
